Goal: Transaction & Acquisition: Purchase product/service

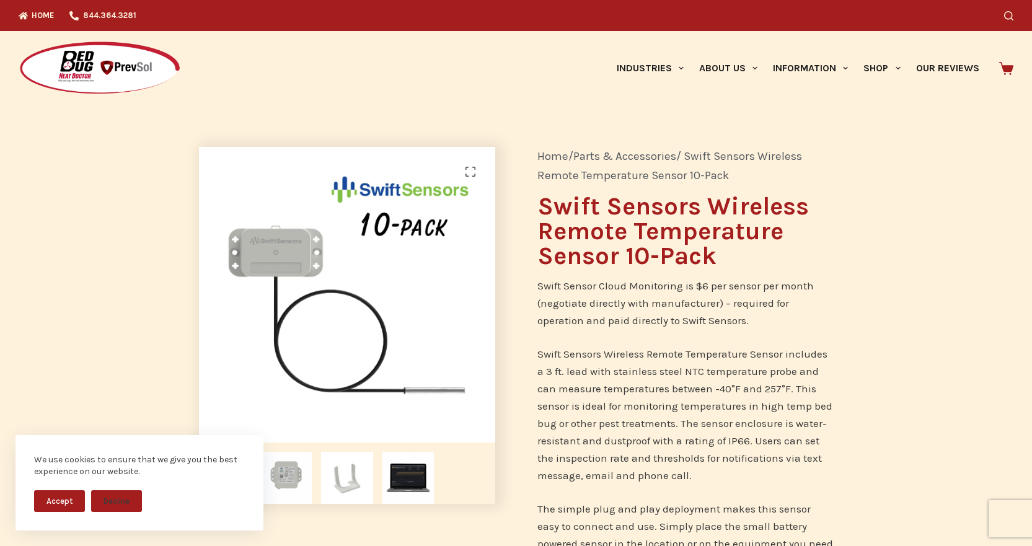
click at [648, 157] on link "Parts & Accessories" at bounding box center [624, 156] width 103 height 14
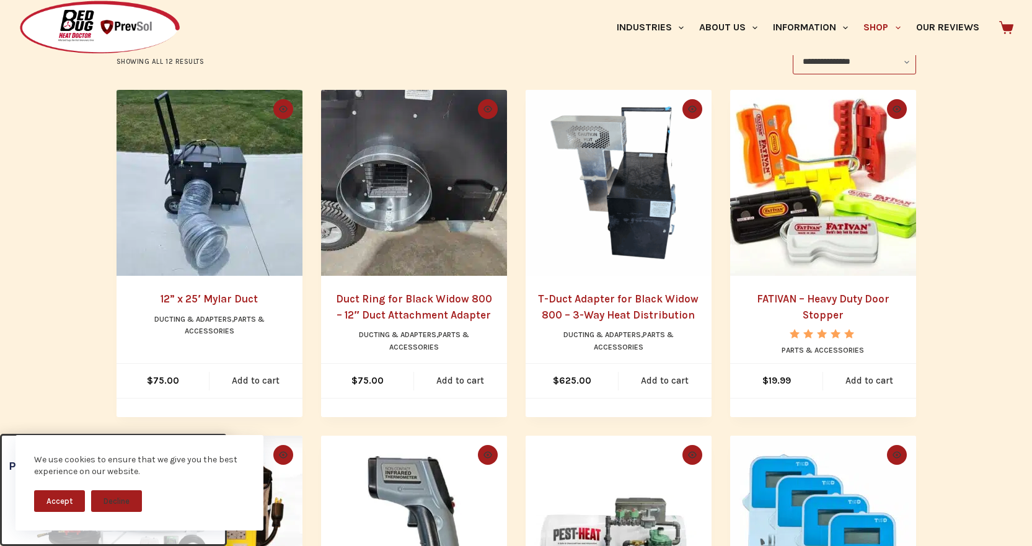
scroll to position [372, 0]
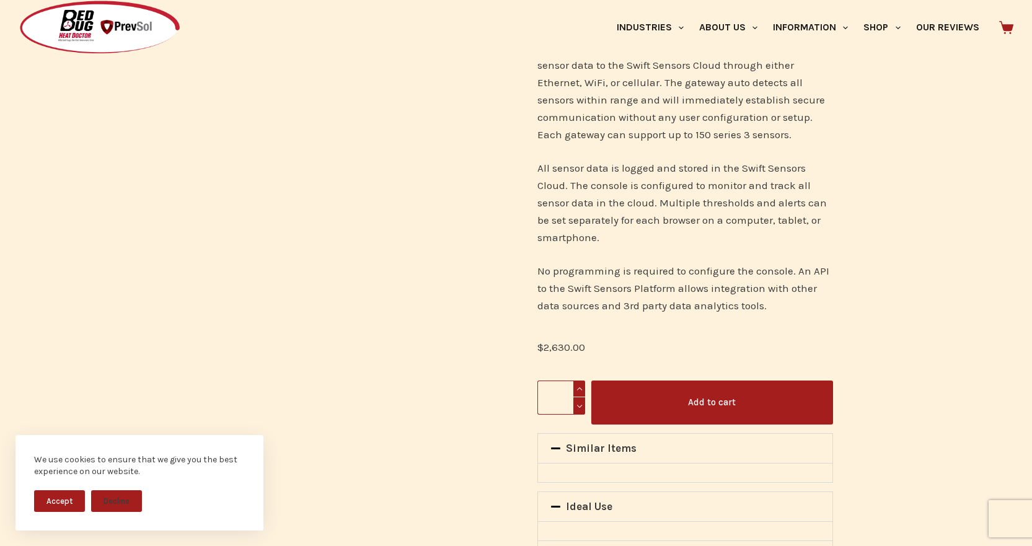
scroll to position [930, 0]
